Goal: Navigation & Orientation: Find specific page/section

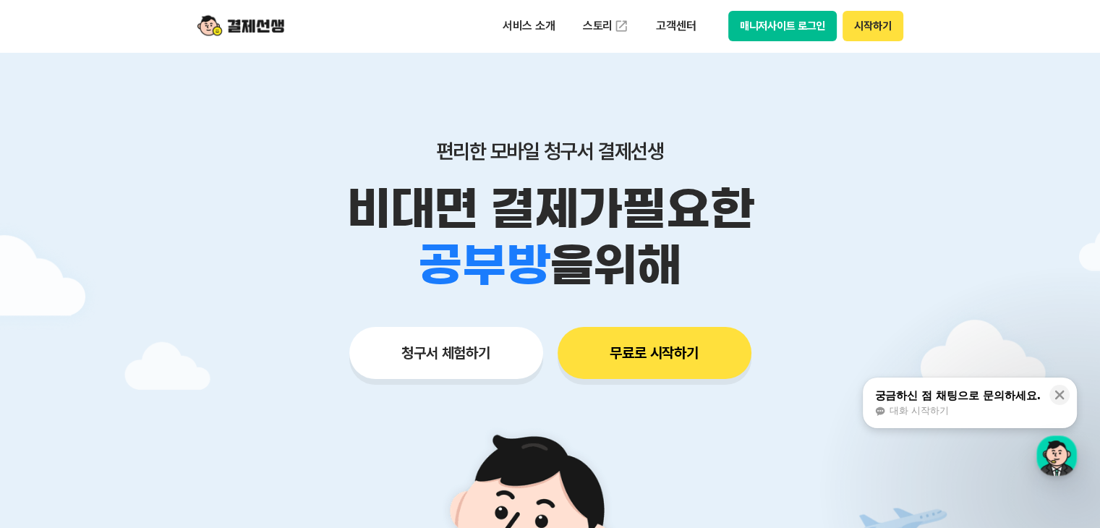
click at [867, 18] on button "시작하기" at bounding box center [872, 26] width 60 height 30
click at [792, 23] on button "매니저사이트 로그인" at bounding box center [782, 26] width 109 height 30
click at [235, 22] on img at bounding box center [240, 25] width 87 height 27
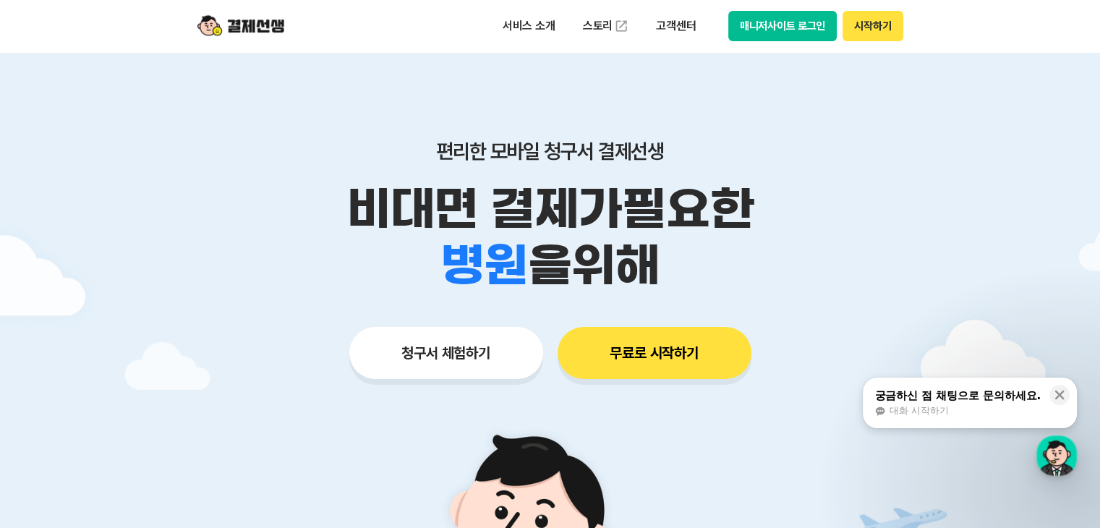
click at [911, 26] on div "서비스 소개 스토리 고객센터 매니저사이트 로그인 시작하기" at bounding box center [550, 26] width 740 height 52
click at [888, 29] on button "시작하기" at bounding box center [872, 26] width 60 height 30
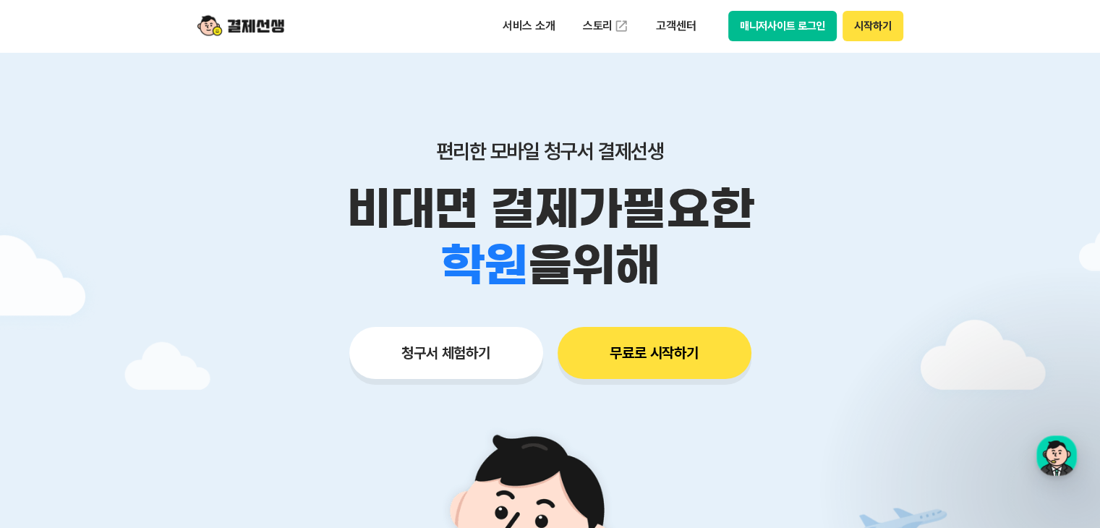
click at [880, 31] on button "시작하기" at bounding box center [872, 26] width 60 height 30
click at [797, 15] on button "매니저사이트 로그인" at bounding box center [782, 26] width 109 height 30
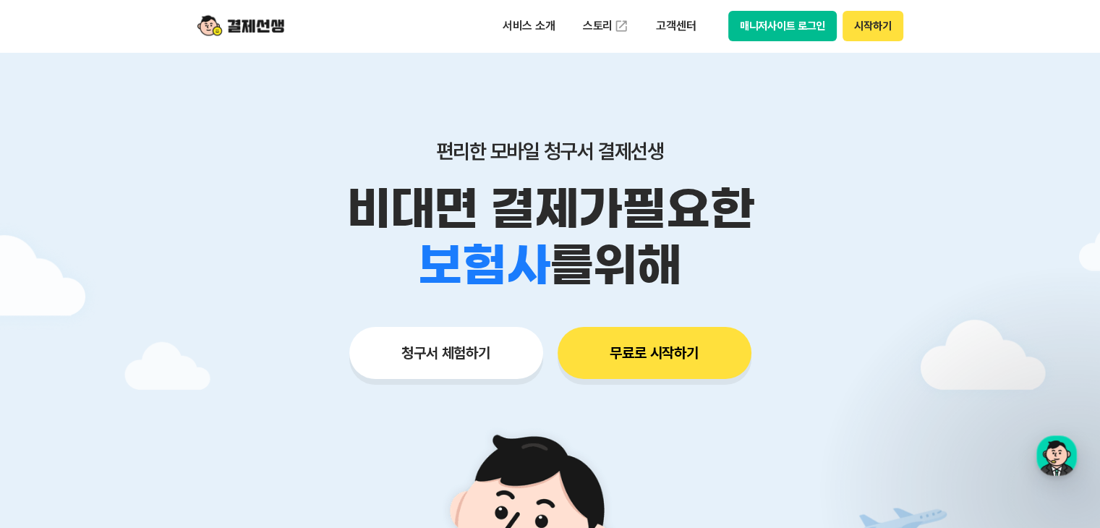
click at [272, 20] on img at bounding box center [240, 25] width 87 height 27
click at [874, 22] on button "시작하기" at bounding box center [872, 26] width 60 height 30
click at [611, 30] on link "스토리" at bounding box center [606, 26] width 67 height 29
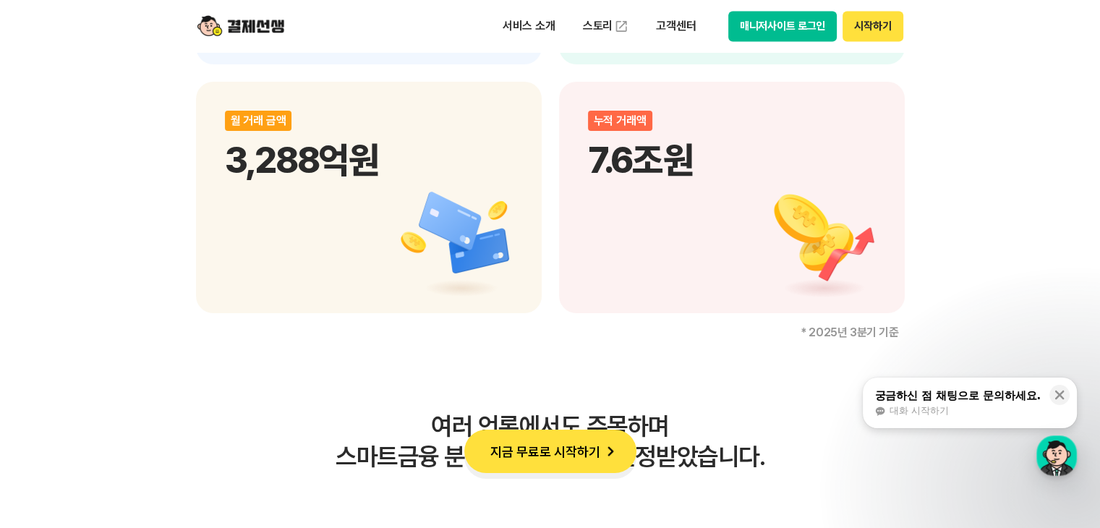
scroll to position [2289, 0]
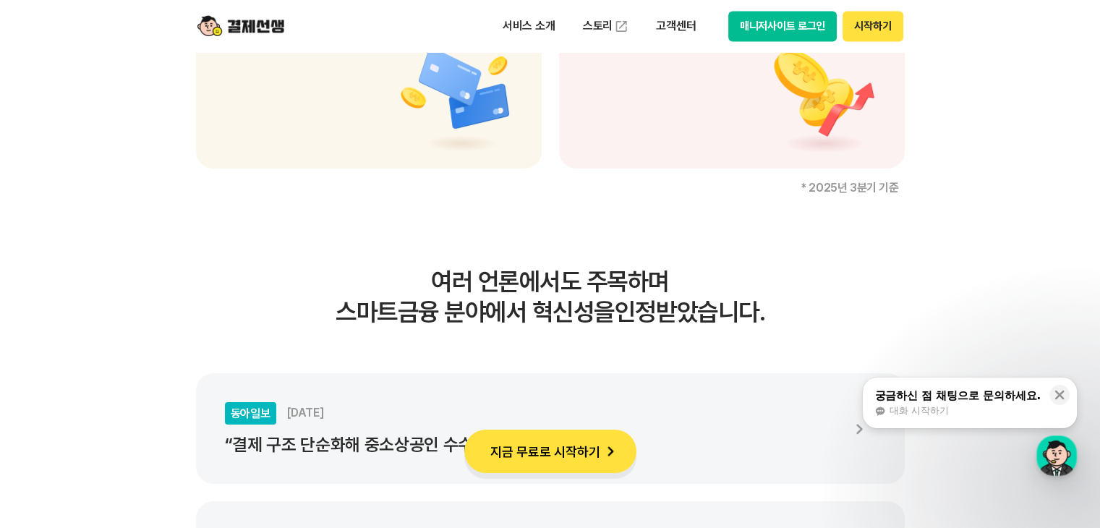
click at [889, 30] on button "시작하기" at bounding box center [872, 26] width 60 height 30
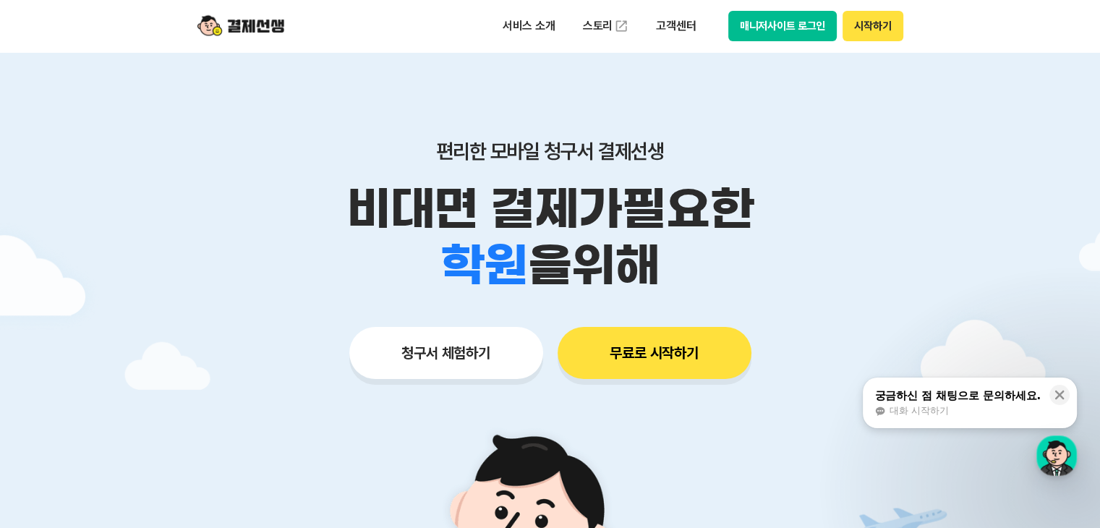
click at [808, 24] on button "매니저사이트 로그인" at bounding box center [782, 26] width 109 height 30
